Goal: Task Accomplishment & Management: Manage account settings

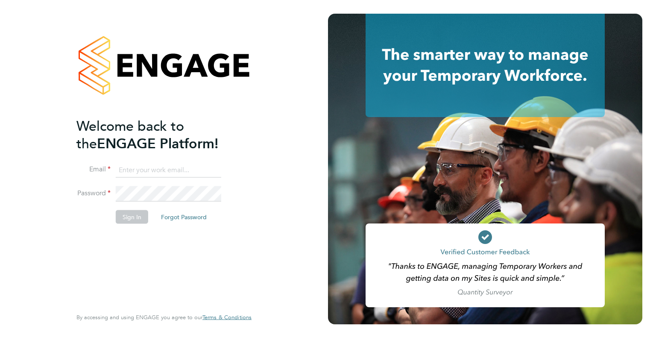
click at [152, 169] on input at bounding box center [168, 169] width 105 height 15
type input "info@delcomconsultancyltd.com"
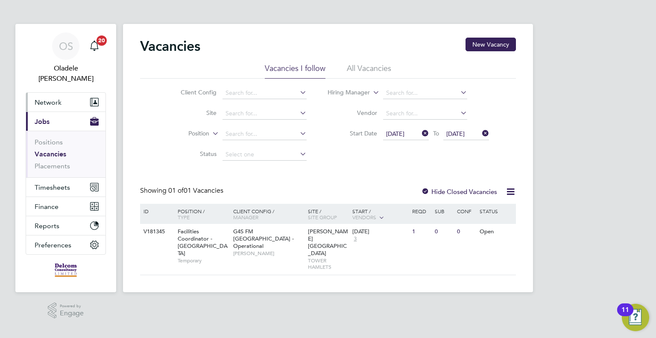
click at [50, 98] on span "Network" at bounding box center [48, 102] width 27 height 8
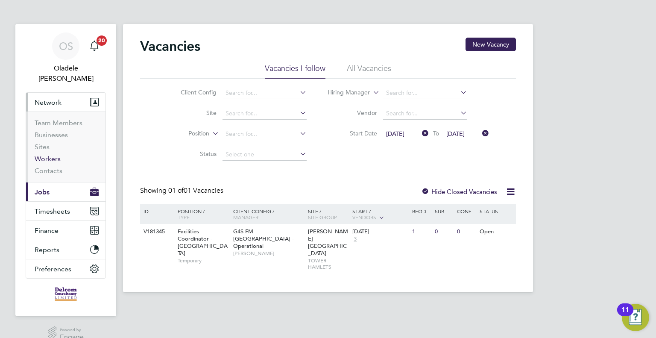
click at [50, 155] on link "Workers" at bounding box center [48, 159] width 26 height 8
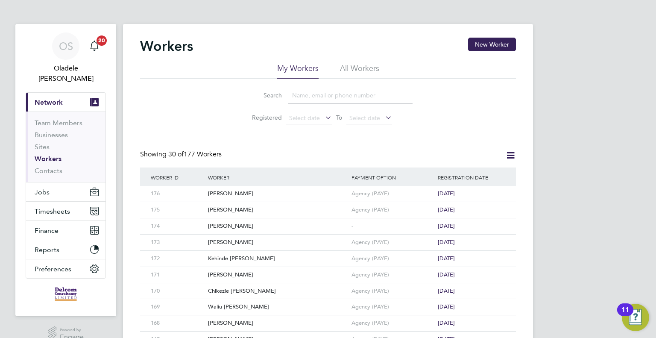
click at [335, 99] on input at bounding box center [350, 95] width 125 height 17
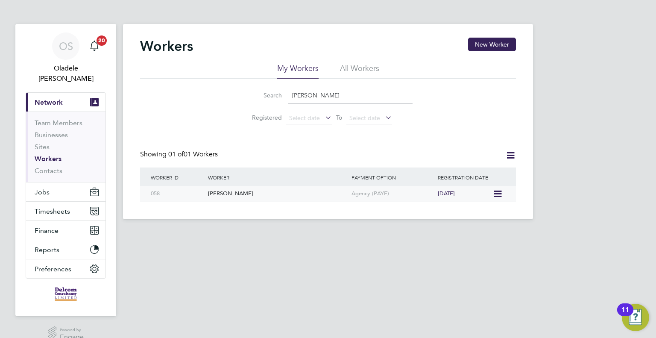
type input "Abel"
click at [252, 193] on div "Michael Abel" at bounding box center [277, 194] width 143 height 16
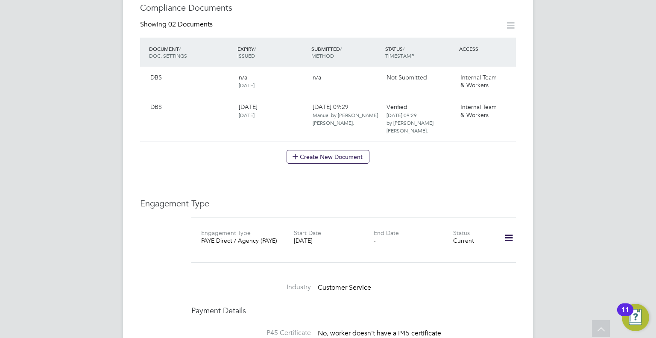
scroll to position [427, 0]
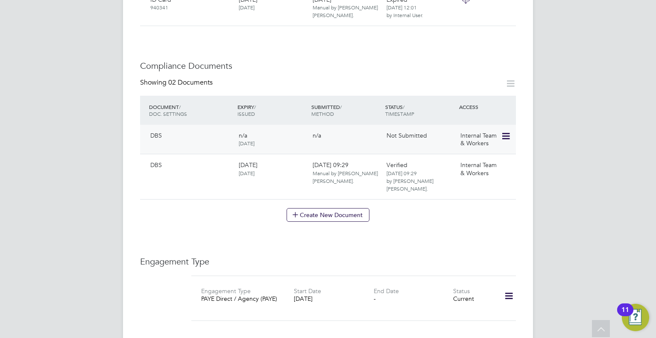
click at [509, 136] on icon at bounding box center [505, 136] width 9 height 10
click at [475, 191] on li "Delete Document" at bounding box center [478, 192] width 63 height 12
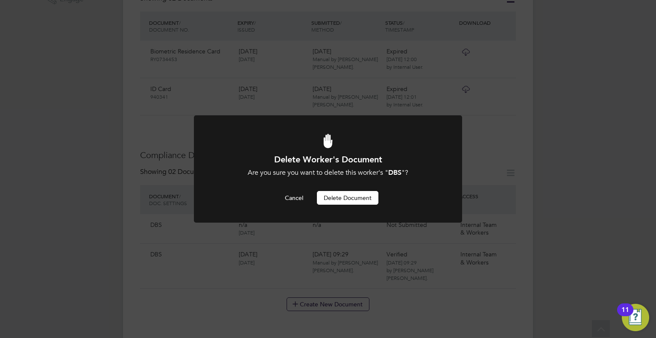
click at [362, 197] on button "Delete Document" at bounding box center [347, 198] width 61 height 14
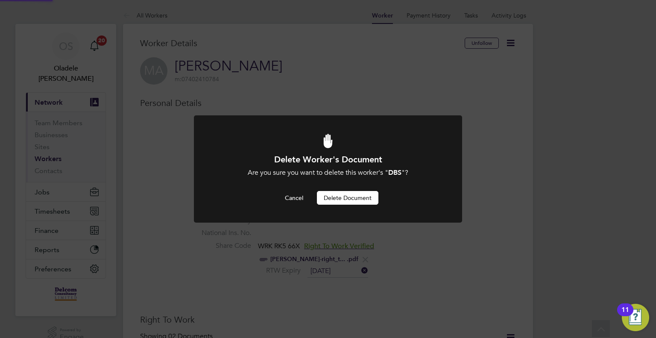
scroll to position [338, 0]
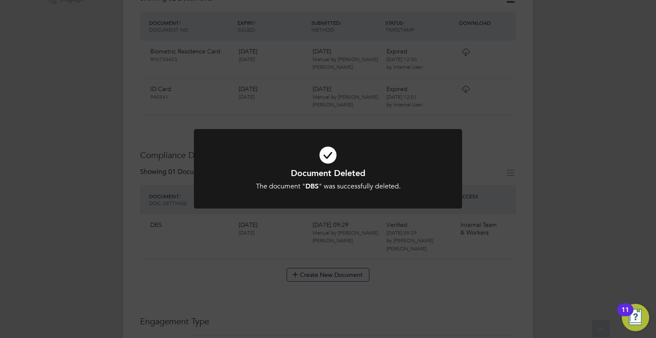
click at [549, 173] on div "Document Deleted The document " DBS " was successfully deleted. Cancel Okay" at bounding box center [328, 169] width 656 height 338
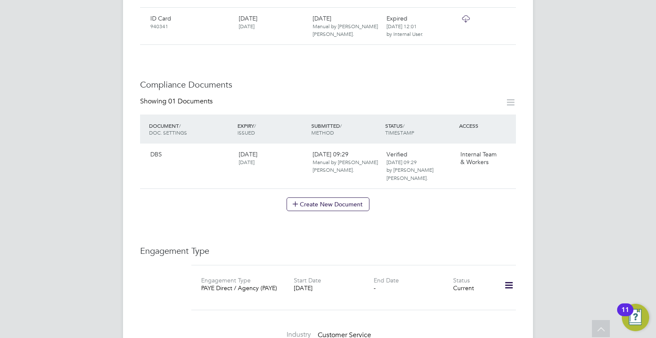
scroll to position [423, 0]
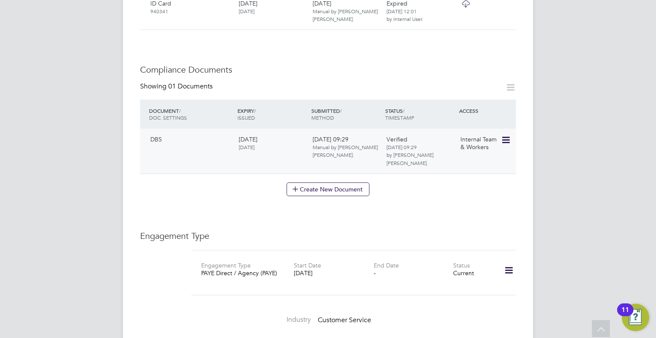
click at [507, 139] on icon at bounding box center [505, 140] width 9 height 10
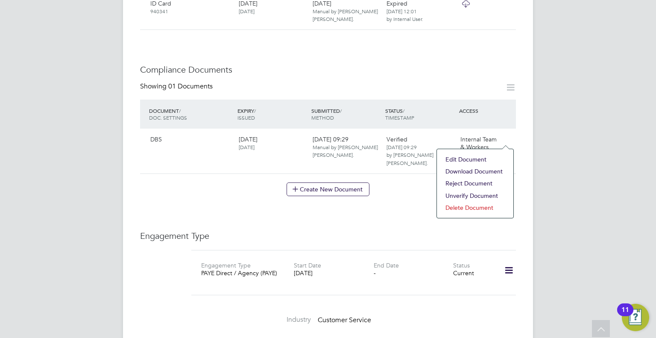
click at [472, 207] on li "Delete Document" at bounding box center [475, 208] width 68 height 12
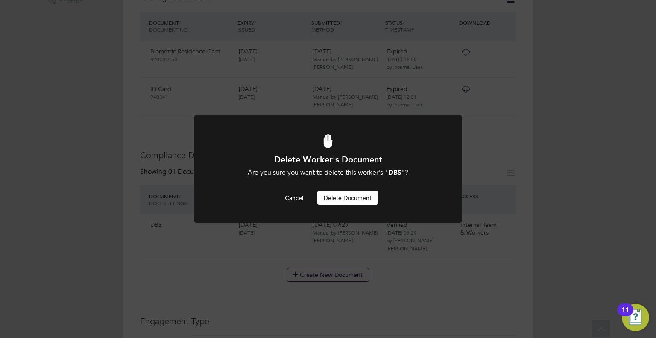
click at [346, 197] on button "Delete Document" at bounding box center [347, 198] width 61 height 14
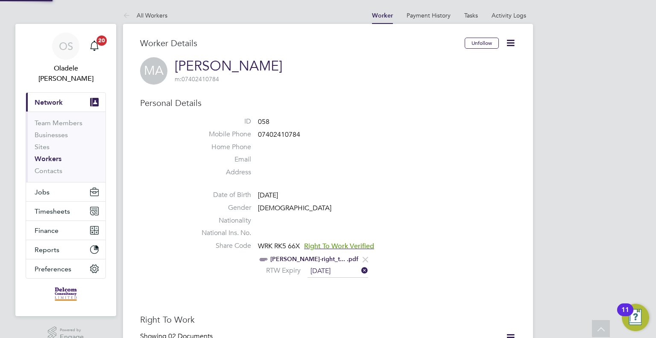
scroll to position [338, 0]
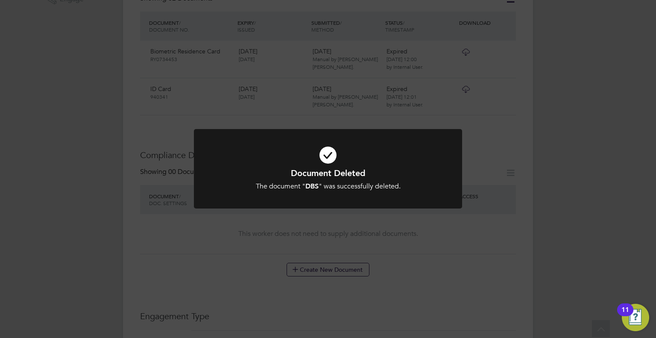
click at [564, 191] on div "Document Deleted The document " DBS " was successfully deleted. Cancel Okay" at bounding box center [328, 169] width 656 height 338
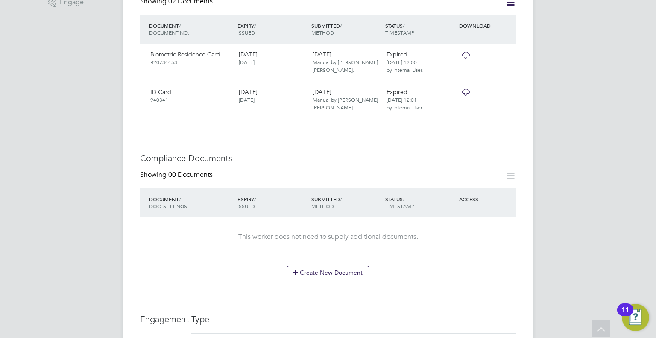
scroll to position [380, 0]
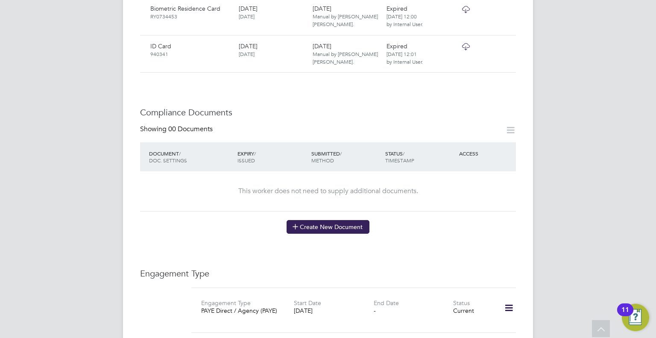
click at [331, 225] on button "Create New Document" at bounding box center [328, 227] width 83 height 14
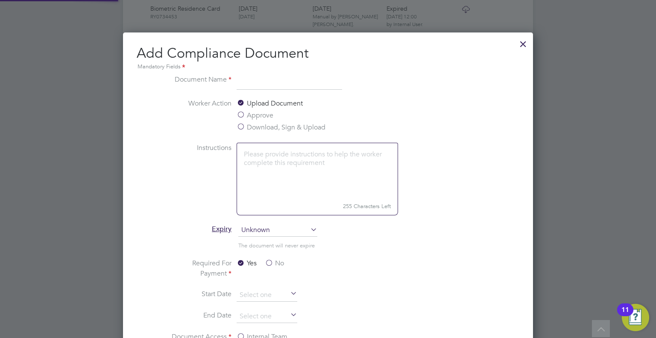
scroll to position [447, 410]
type input "B"
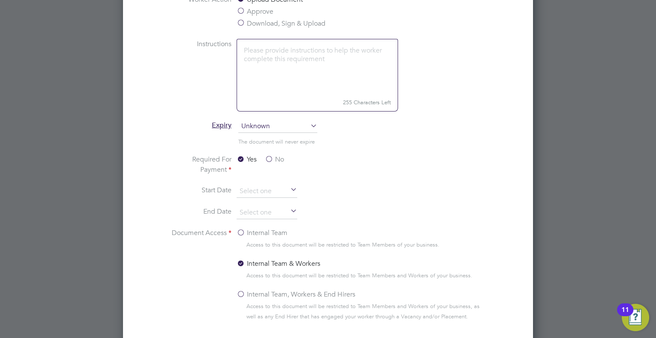
scroll to position [509, 0]
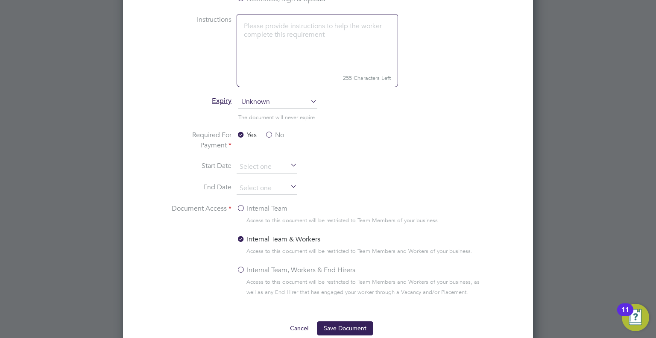
type input "DBS"
click at [270, 135] on label "No" at bounding box center [274, 135] width 19 height 10
click at [0, 0] on input "No" at bounding box center [0, 0] width 0 height 0
click at [246, 191] on input at bounding box center [267, 188] width 61 height 13
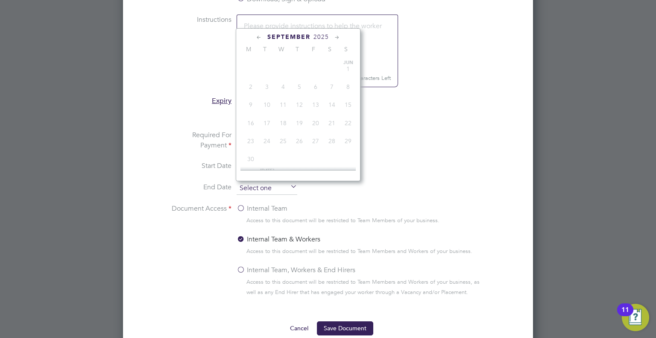
scroll to position [316, 0]
click at [320, 39] on span "2025" at bounding box center [320, 36] width 15 height 7
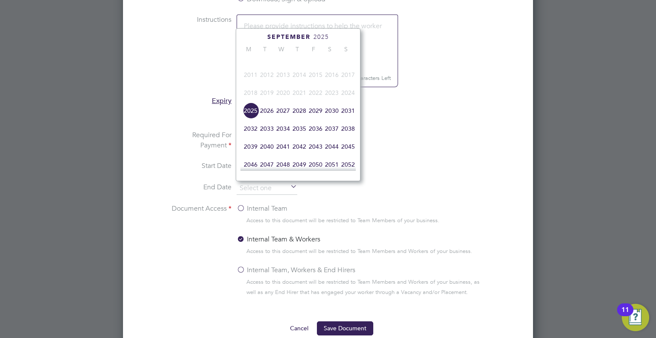
click at [299, 118] on span "2028" at bounding box center [299, 110] width 16 height 16
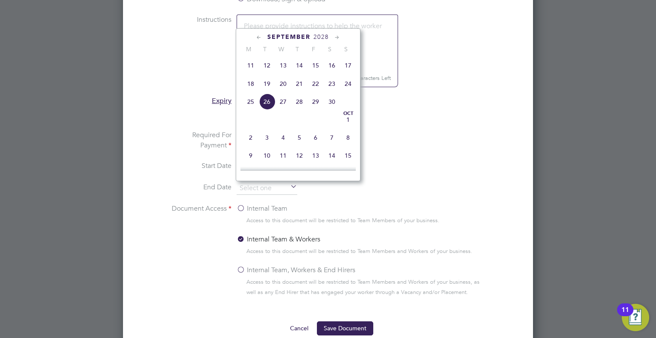
scroll to position [314, 0]
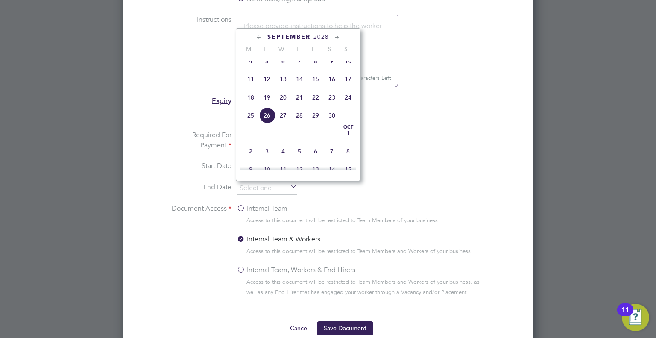
click at [252, 67] on span "4" at bounding box center [251, 61] width 16 height 16
type input "04 Sep 2028"
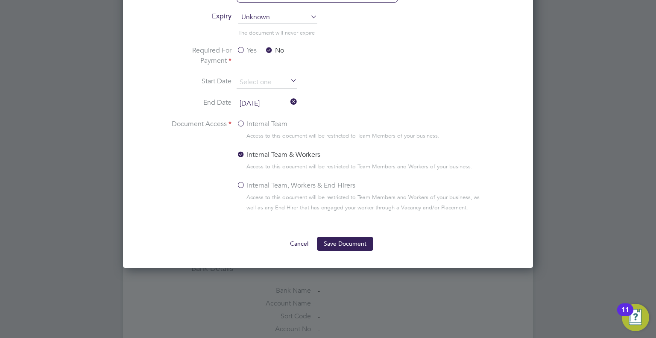
scroll to position [594, 0]
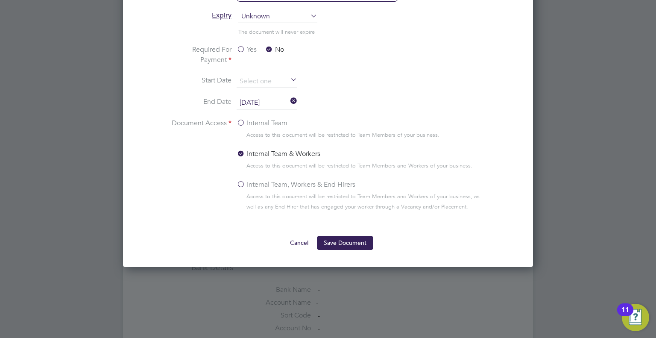
click at [240, 181] on label "Internal Team, Workers & End Hirers" at bounding box center [296, 184] width 119 height 10
click at [0, 0] on input "Internal Team, Workers & End Hirers" at bounding box center [0, 0] width 0 height 0
click at [343, 242] on button "Save Document" at bounding box center [345, 243] width 56 height 14
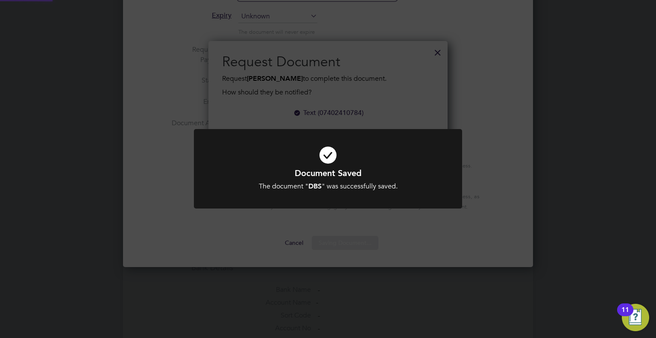
scroll to position [126, 240]
click at [476, 224] on div "Document Saved The document " DBS " was successfully saved. Cancel Okay" at bounding box center [328, 169] width 656 height 338
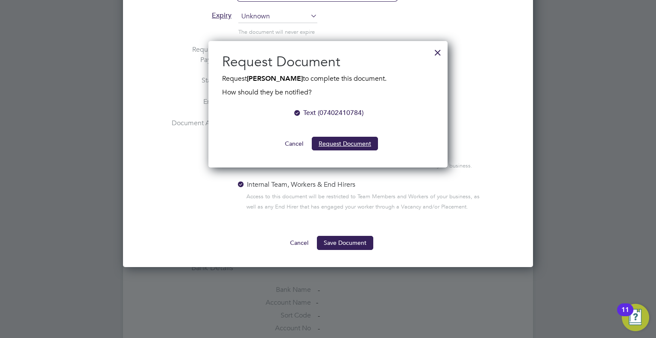
click at [347, 144] on button "Request Document" at bounding box center [345, 144] width 66 height 14
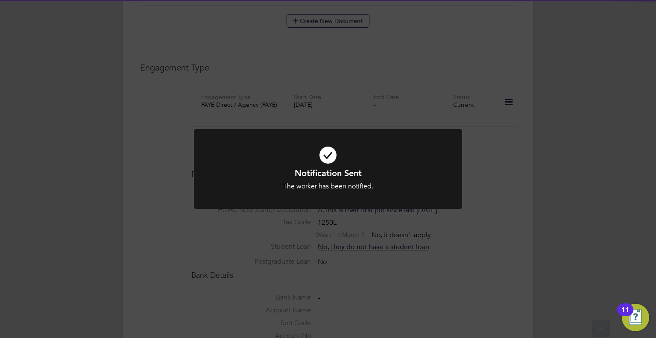
scroll to position [594, 0]
click at [548, 191] on div "Notification Sent The worker has been notified. Cancel Okay" at bounding box center [328, 169] width 656 height 338
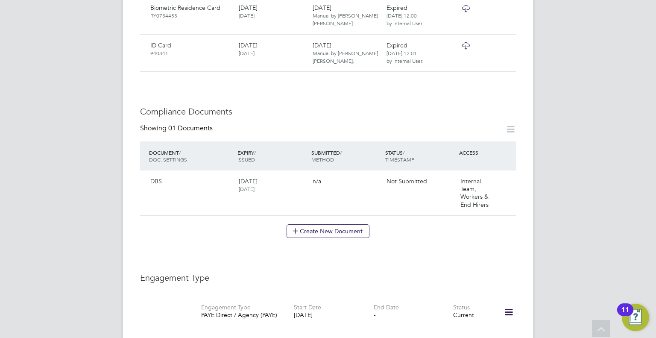
scroll to position [380, 0]
click at [505, 180] on icon at bounding box center [505, 183] width 9 height 10
click at [470, 212] on li "Submit Document" at bounding box center [478, 214] width 63 height 12
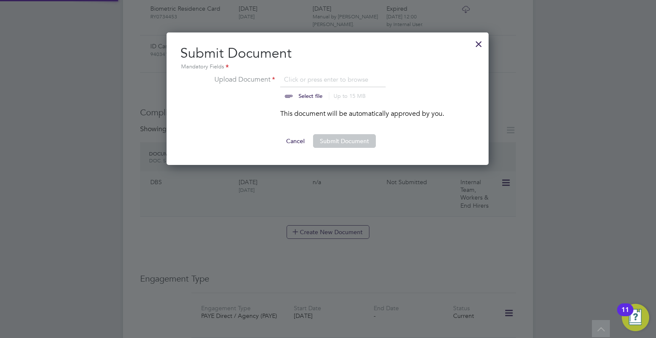
scroll to position [132, 323]
click at [306, 94] on input "file" at bounding box center [319, 87] width 134 height 26
type input "C:\fakepath\IMG_E7816[1].JPG"
click at [306, 79] on input "file" at bounding box center [319, 87] width 134 height 26
click at [347, 141] on button "Submit Document" at bounding box center [344, 141] width 63 height 14
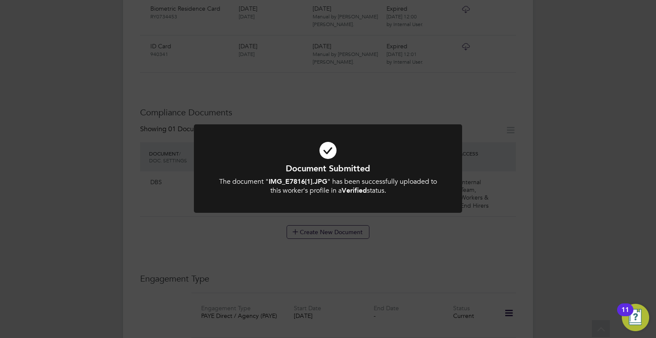
click at [553, 206] on div "Document Submitted The document " IMG_E7816[1].JPG " has been successfully uplo…" at bounding box center [328, 169] width 656 height 338
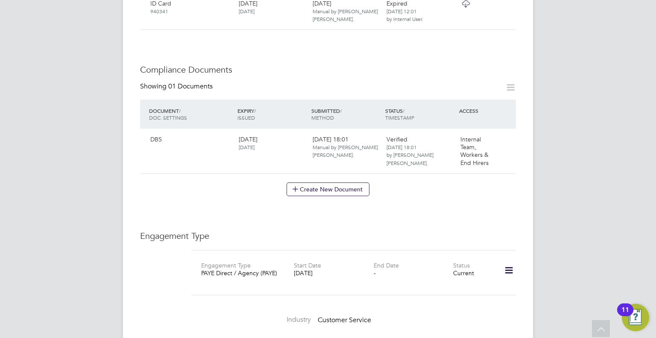
scroll to position [466, 0]
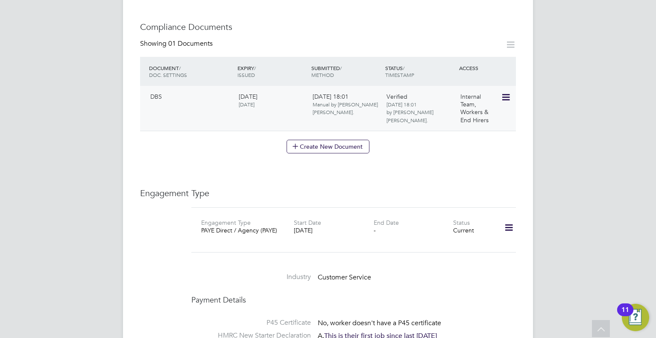
click at [507, 94] on icon at bounding box center [505, 97] width 9 height 10
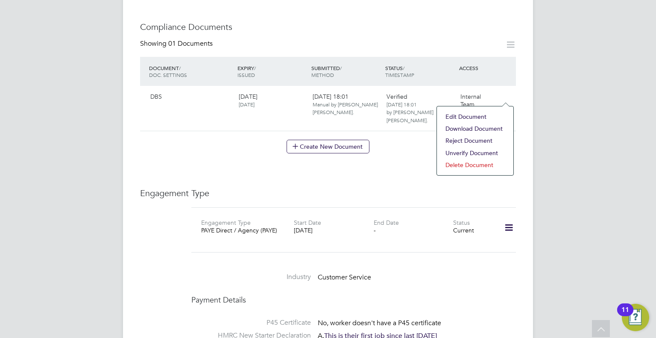
click at [460, 129] on li "Download Document" at bounding box center [475, 129] width 68 height 12
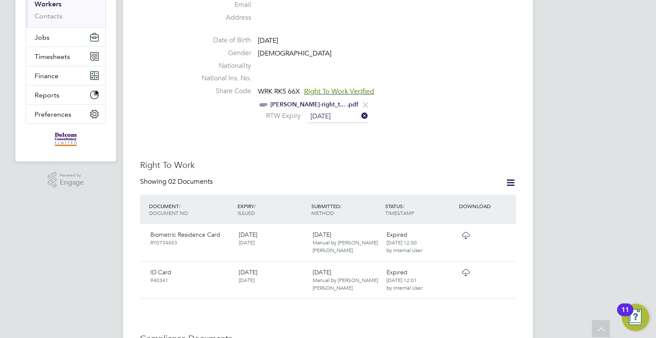
scroll to position [0, 0]
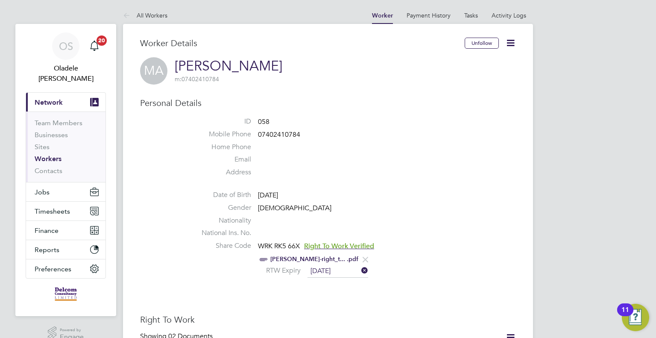
click at [50, 98] on span "Network" at bounding box center [49, 102] width 28 height 8
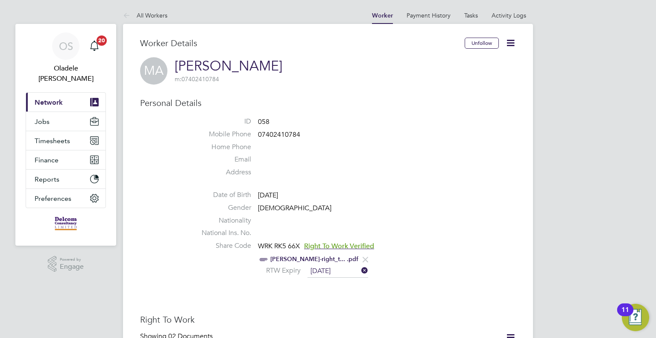
click at [48, 97] on button "Current page: Network" at bounding box center [65, 102] width 79 height 19
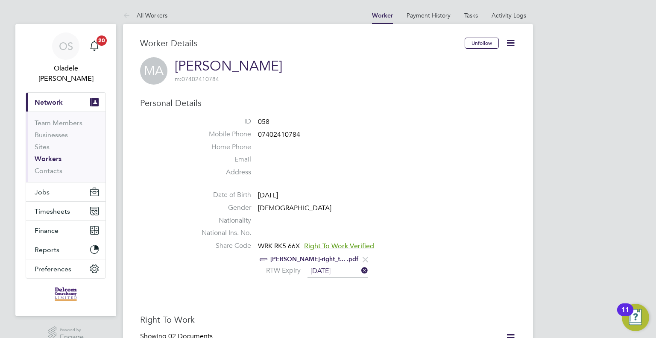
click at [53, 155] on link "Workers" at bounding box center [48, 159] width 27 height 8
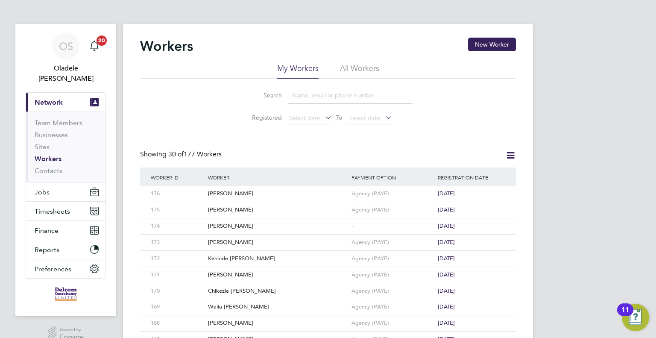
click at [308, 97] on input at bounding box center [350, 95] width 125 height 17
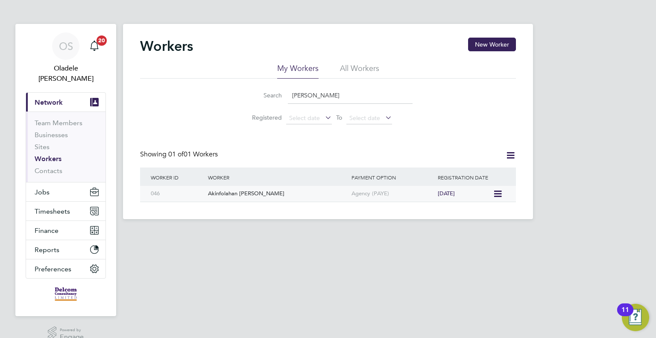
type input "AKINOLA"
click at [269, 193] on div "Akinfolahan Akanji Akinola" at bounding box center [277, 194] width 143 height 16
